Goal: Check status: Check status

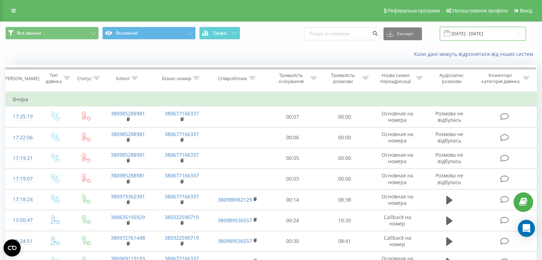
click at [475, 32] on input "01.08.2025 - 18.08.2025" at bounding box center [483, 34] width 86 height 14
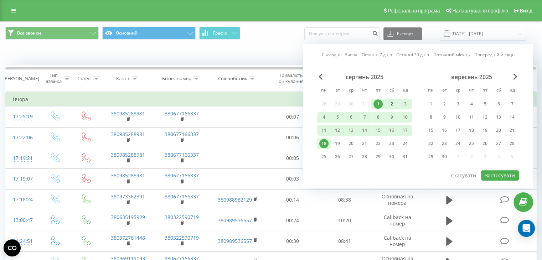
click at [391, 103] on div "2" at bounding box center [391, 103] width 9 height 9
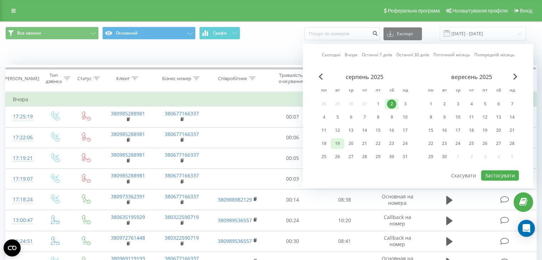
click at [342, 141] on div "19" at bounding box center [338, 143] width 14 height 11
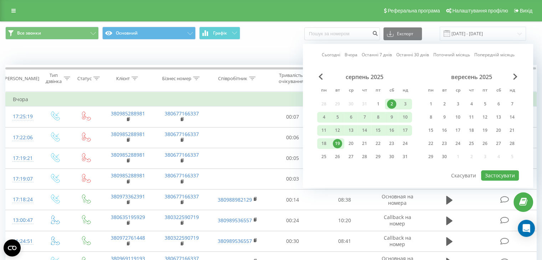
click at [492, 170] on div at bounding box center [418, 170] width 202 height 1
click at [263, 26] on div "Все звонки Основний Графік Експорт .csv .xls .xlsx 01.08.2025 - 18.08.2025 Сьог…" at bounding box center [270, 34] width 541 height 24
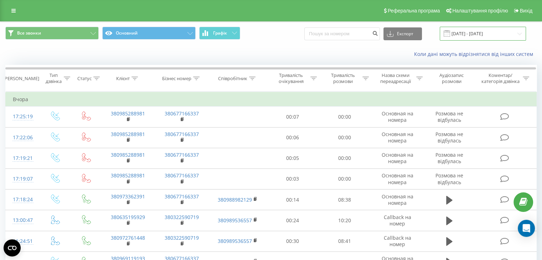
click at [487, 36] on input "01.08.2025 - 18.08.2025" at bounding box center [483, 34] width 86 height 14
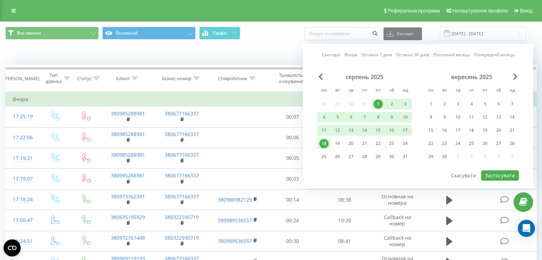
click at [377, 103] on div "1" at bounding box center [378, 103] width 9 height 9
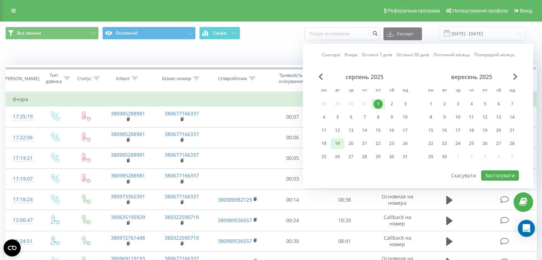
click at [338, 140] on div "19" at bounding box center [337, 143] width 9 height 9
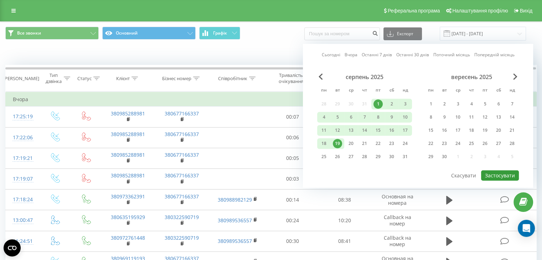
click at [501, 170] on button "Застосувати" at bounding box center [500, 175] width 38 height 10
type input "[DATE] - [DATE]"
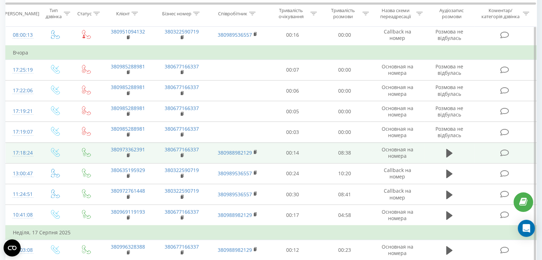
scroll to position [214, 0]
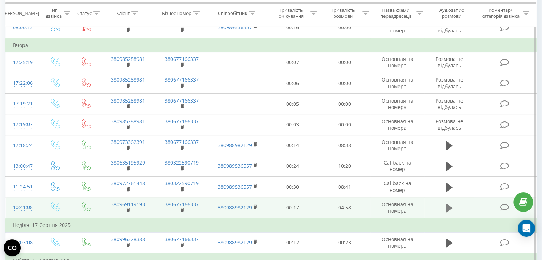
click at [447, 210] on icon at bounding box center [449, 208] width 6 height 9
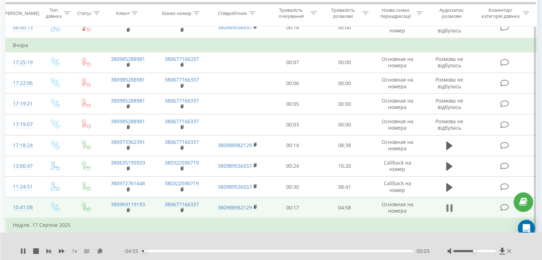
click at [448, 206] on icon at bounding box center [447, 208] width 2 height 8
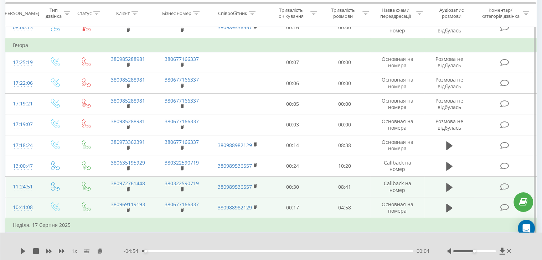
click at [448, 188] on icon at bounding box center [449, 187] width 6 height 9
drag, startPoint x: 449, startPoint y: 184, endPoint x: 448, endPoint y: 170, distance: 14.7
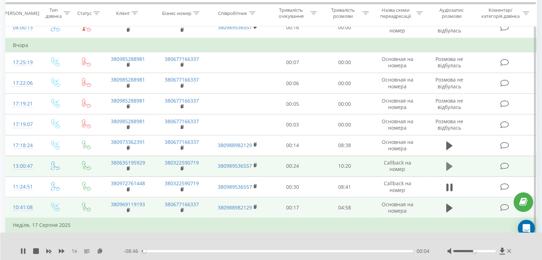
click at [449, 184] on icon at bounding box center [449, 187] width 6 height 10
click at [446, 166] on icon at bounding box center [449, 166] width 6 height 10
click at [451, 163] on icon at bounding box center [451, 167] width 2 height 8
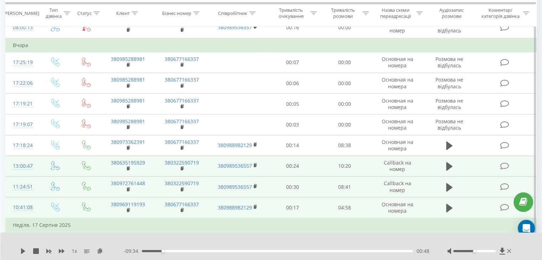
drag, startPoint x: 395, startPoint y: 180, endPoint x: 394, endPoint y: 176, distance: 4.1
click at [395, 179] on td "Callback на номер" at bounding box center [397, 187] width 54 height 21
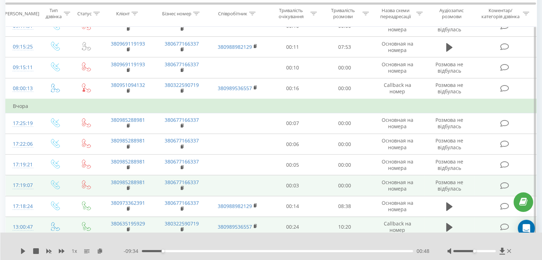
scroll to position [143, 0]
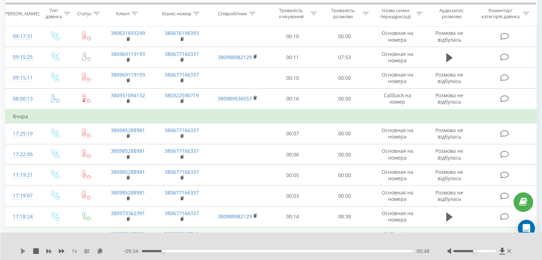
click at [23, 249] on icon at bounding box center [23, 251] width 4 height 6
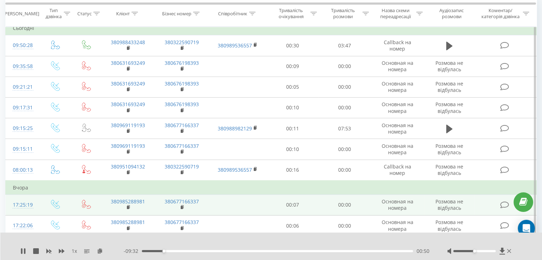
scroll to position [214, 0]
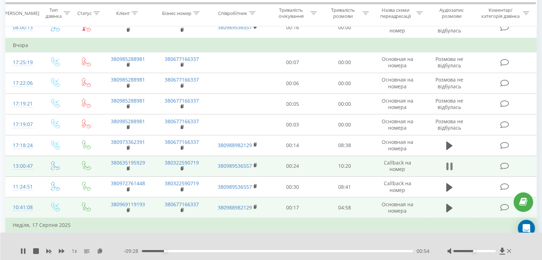
click at [449, 166] on icon at bounding box center [449, 166] width 6 height 10
click at [24, 251] on icon at bounding box center [23, 251] width 4 height 6
drag, startPoint x: 474, startPoint y: 250, endPoint x: 492, endPoint y: 240, distance: 20.3
click at [508, 250] on div at bounding box center [480, 251] width 66 height 7
drag, startPoint x: 449, startPoint y: 142, endPoint x: 431, endPoint y: 155, distance: 22.7
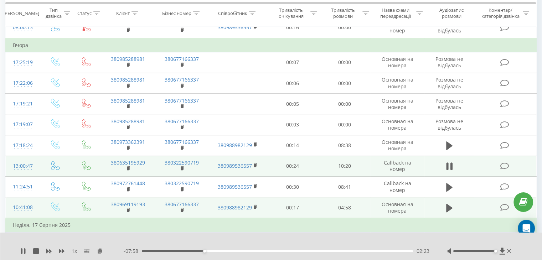
click at [449, 142] on icon at bounding box center [449, 145] width 6 height 9
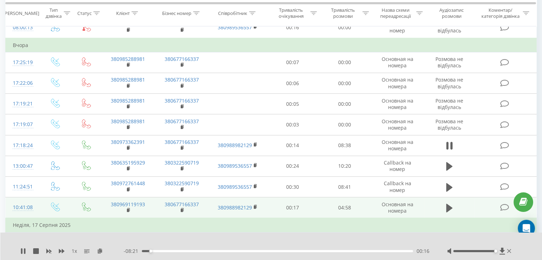
click at [20, 249] on div "1 x - 08:21 00:16 00:16" at bounding box center [271, 246] width 542 height 27
click at [24, 248] on icon at bounding box center [23, 251] width 6 height 6
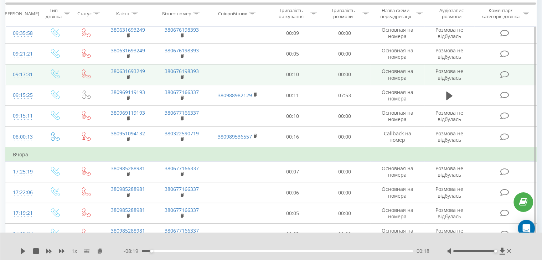
scroll to position [0, 0]
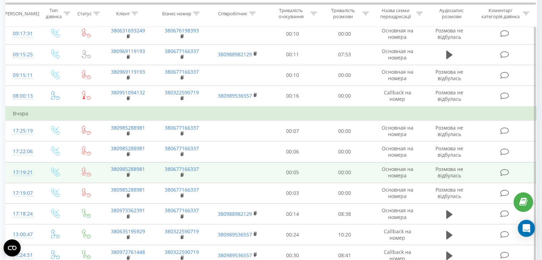
scroll to position [249, 0]
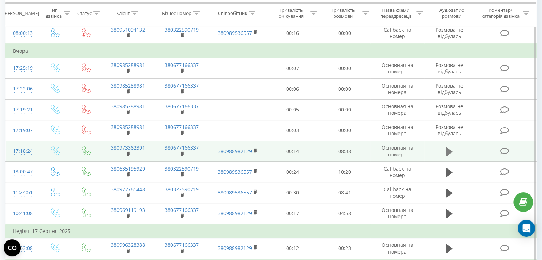
click at [448, 151] on icon at bounding box center [449, 151] width 6 height 9
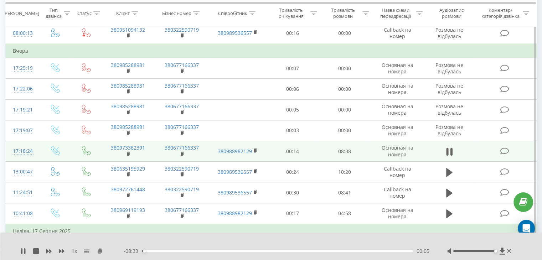
drag, startPoint x: 473, startPoint y: 251, endPoint x: 501, endPoint y: 255, distance: 28.5
click at [501, 255] on div "1 x - 08:33 00:05 00:05" at bounding box center [271, 246] width 542 height 27
click at [372, 250] on div "00:08" at bounding box center [277, 251] width 271 height 2
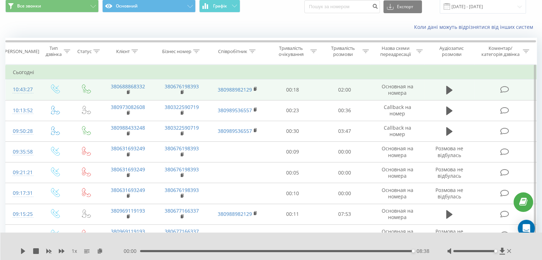
scroll to position [0, 0]
